Goal: Task Accomplishment & Management: Use online tool/utility

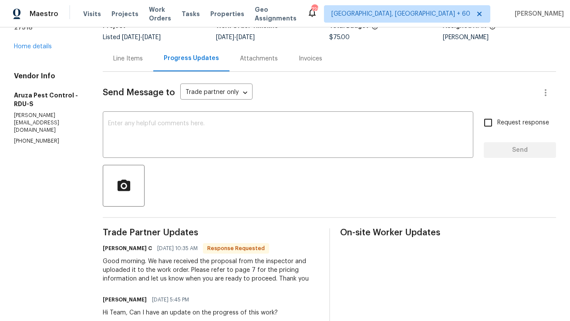
scroll to position [54, 0]
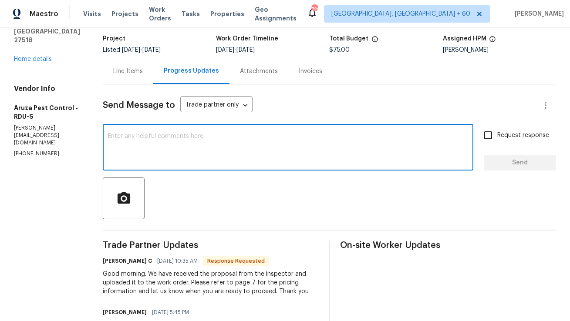
click at [192, 140] on textarea at bounding box center [288, 148] width 360 height 30
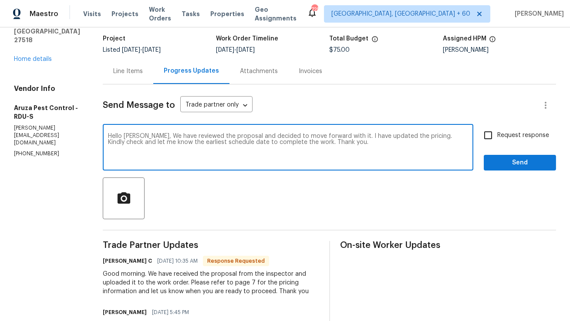
type textarea "Hello Robbi, We have reviewed the proposal and decided to move forward with it.…"
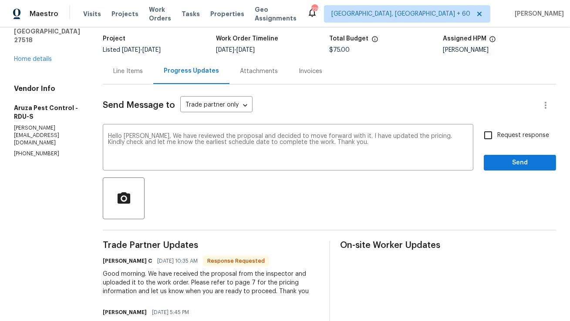
click at [141, 75] on div "Line Items" at bounding box center [128, 71] width 30 height 9
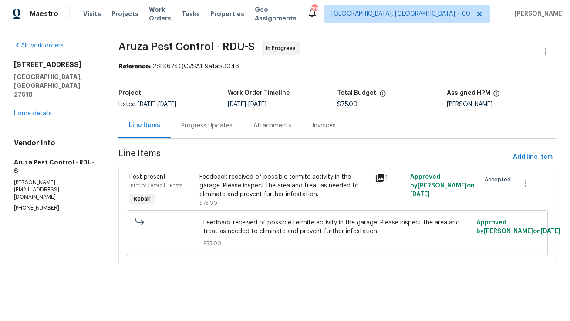
click at [222, 187] on div "Feedback received of possible termite activity in the garage. Please inspect th…" at bounding box center [284, 186] width 170 height 26
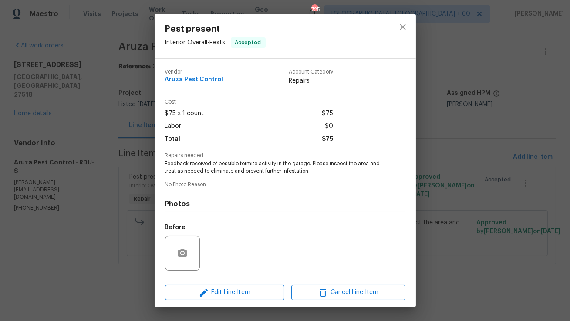
scroll to position [58, 0]
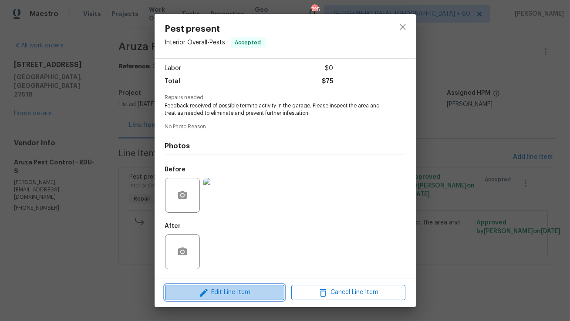
click at [218, 288] on span "Edit Line Item" at bounding box center [225, 292] width 114 height 11
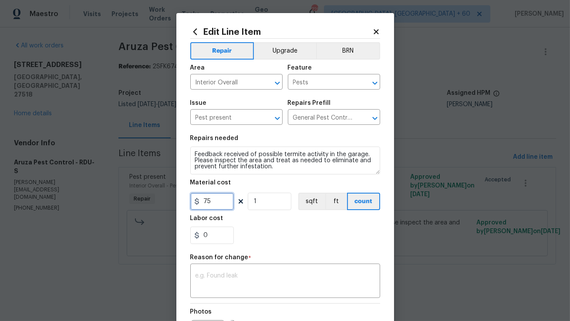
click at [228, 199] on input "75" at bounding box center [212, 201] width 44 height 17
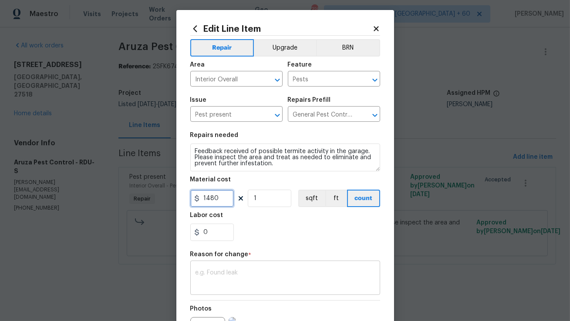
type input "1480"
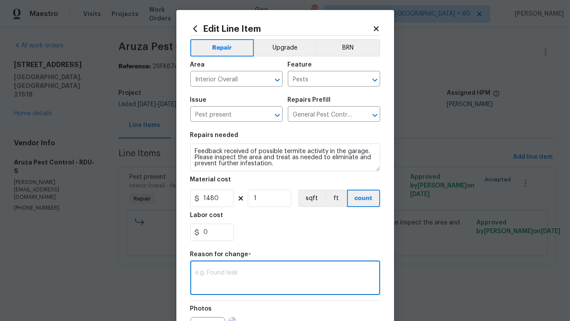
click at [279, 280] on textarea at bounding box center [285, 279] width 179 height 18
paste textarea "(AM) Updated cost per BR team approval."
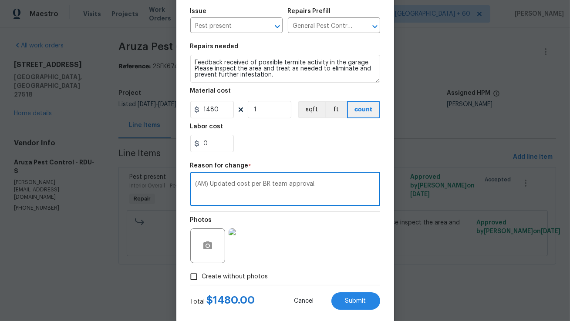
scroll to position [71, 0]
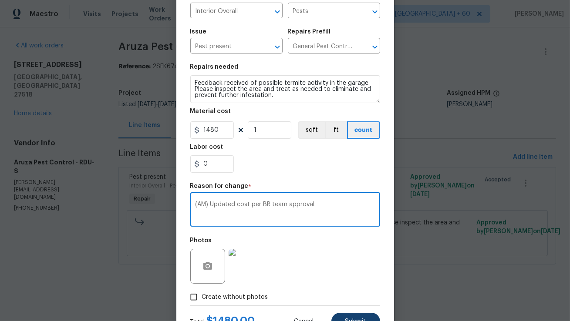
type textarea "(AM) Updated cost per BR team approval."
click at [356, 317] on button "Submit" at bounding box center [355, 321] width 49 height 17
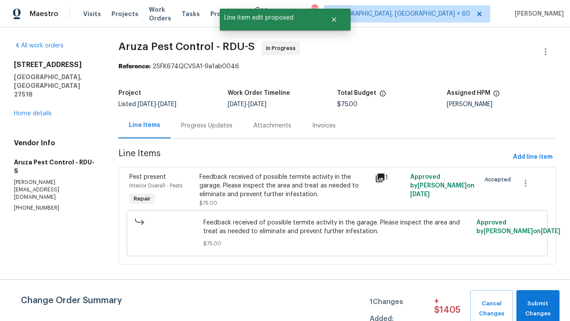
scroll to position [0, 0]
click at [536, 310] on span "Submit Changes" at bounding box center [538, 309] width 34 height 20
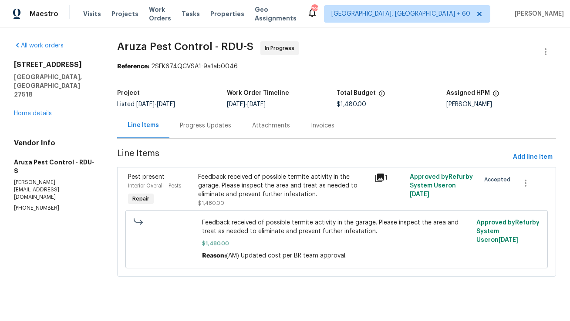
click at [228, 179] on div "Feedback received of possible termite activity in the garage. Please inspect th…" at bounding box center [284, 186] width 171 height 26
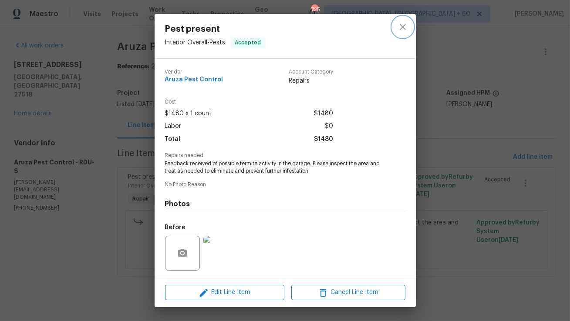
click at [405, 27] on icon "close" at bounding box center [403, 27] width 10 height 10
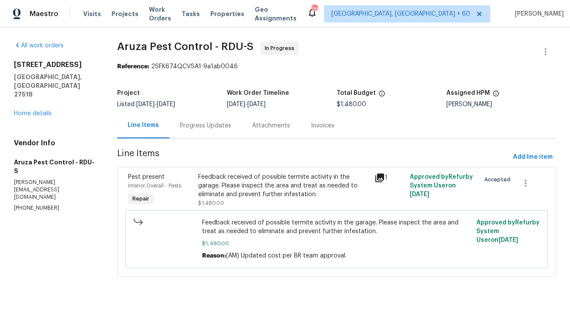
click at [217, 126] on div "Progress Updates" at bounding box center [205, 125] width 51 height 9
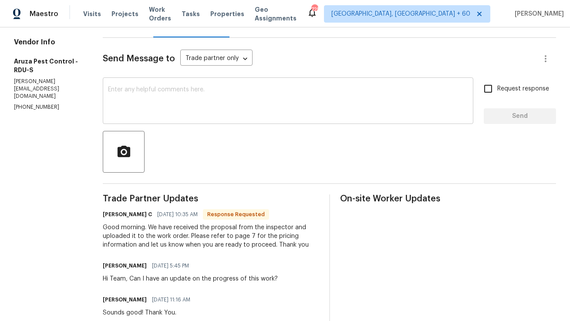
scroll to position [99, 0]
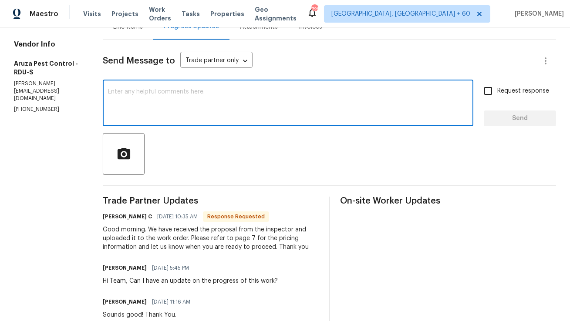
click at [182, 113] on textarea at bounding box center [288, 104] width 360 height 30
paste textarea "Hello Robbi, We’ve reviewed the proposal and decided to move forward with it. I…"
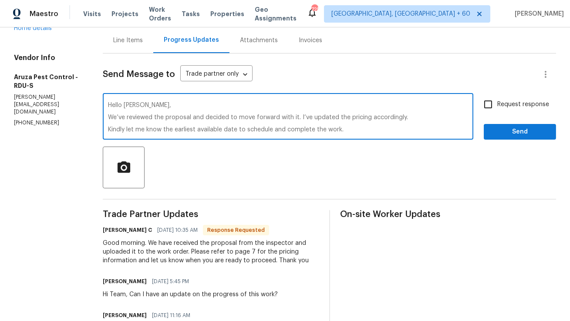
scroll to position [3, 0]
click at [308, 114] on textarea "Hello Robbi, We’ve reviewed the proposal and decided to move forward with it. I…" at bounding box center [288, 117] width 360 height 30
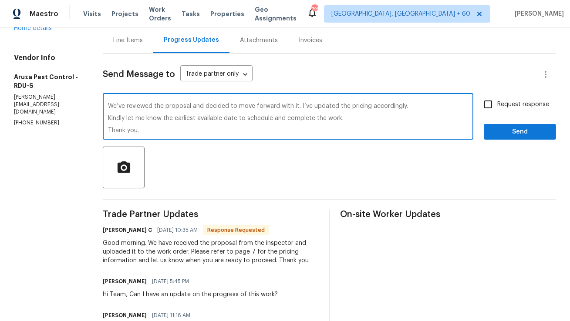
scroll to position [12, 0]
type textarea "Hello Robbi, We’ve reviewed the proposal and decided to move forward with it. I…"
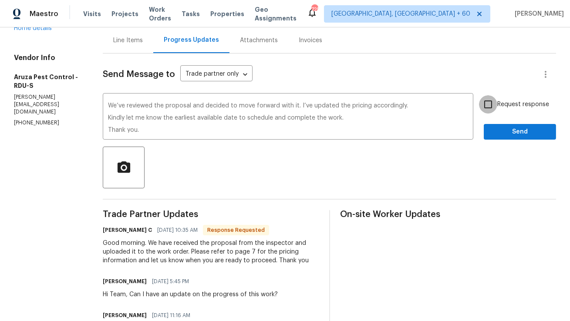
click at [492, 107] on input "Request response" at bounding box center [488, 104] width 18 height 18
checkbox input "true"
click at [508, 138] on button "Send" at bounding box center [520, 132] width 72 height 16
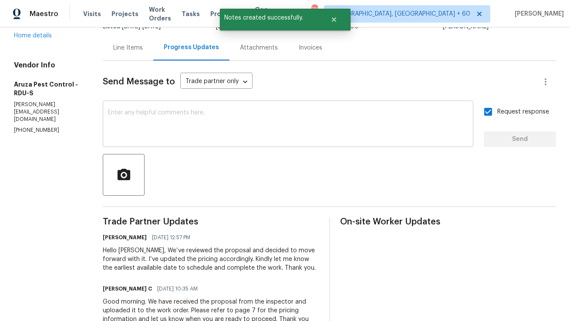
scroll to position [0, 0]
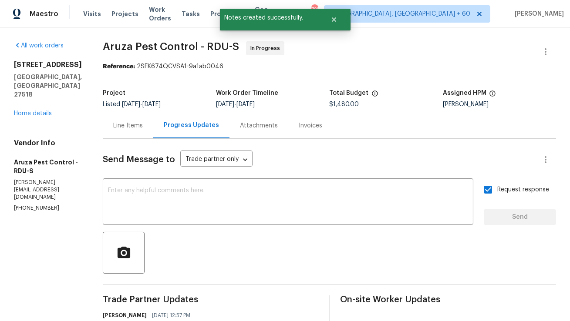
click at [128, 125] on div "Line Items" at bounding box center [128, 125] width 30 height 9
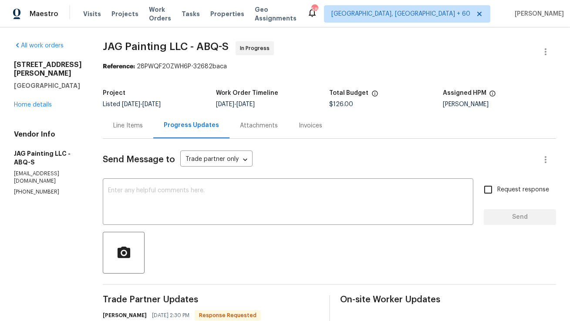
scroll to position [150, 0]
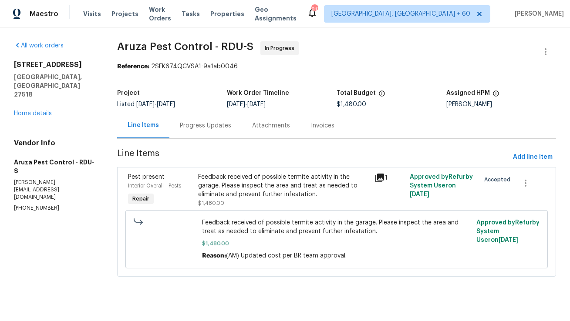
click at [196, 132] on div "Progress Updates" at bounding box center [205, 126] width 72 height 26
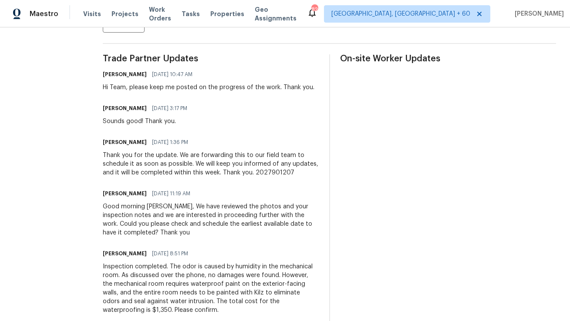
scroll to position [242, 0]
